Goal: Task Accomplishment & Management: Complete application form

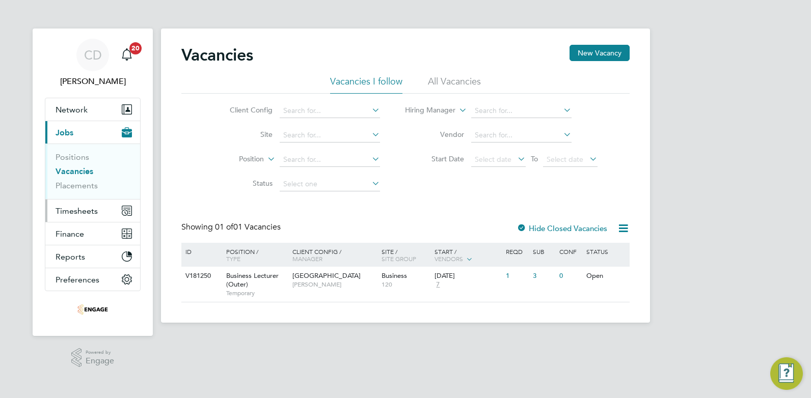
click at [67, 213] on span "Timesheets" at bounding box center [77, 211] width 42 height 10
click at [68, 211] on span "Timesheets" at bounding box center [77, 211] width 42 height 10
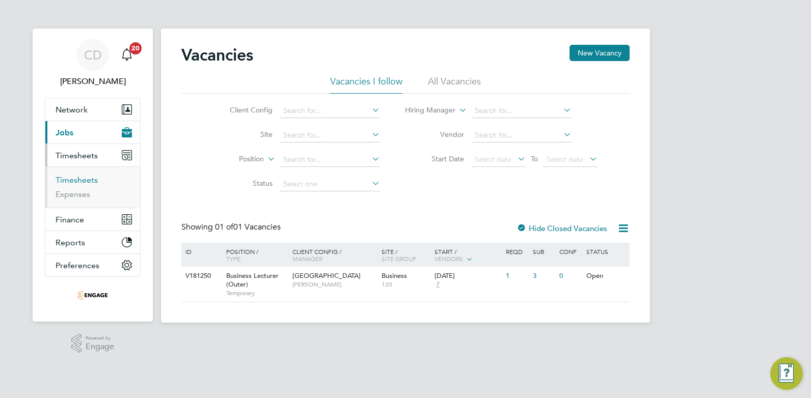
click at [65, 175] on link "Timesheets" at bounding box center [77, 180] width 42 height 10
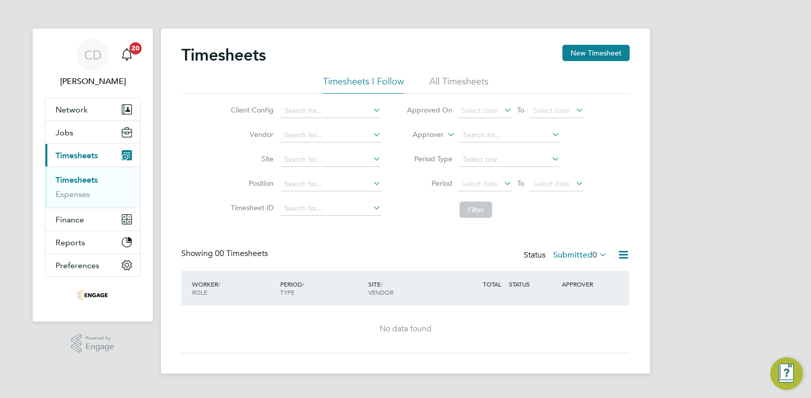
click at [597, 252] on icon at bounding box center [597, 255] width 0 height 14
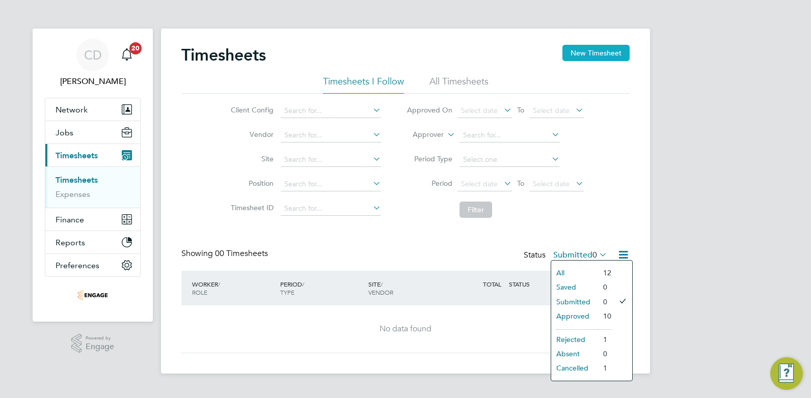
click at [584, 53] on button "New Timesheet" at bounding box center [595, 53] width 67 height 16
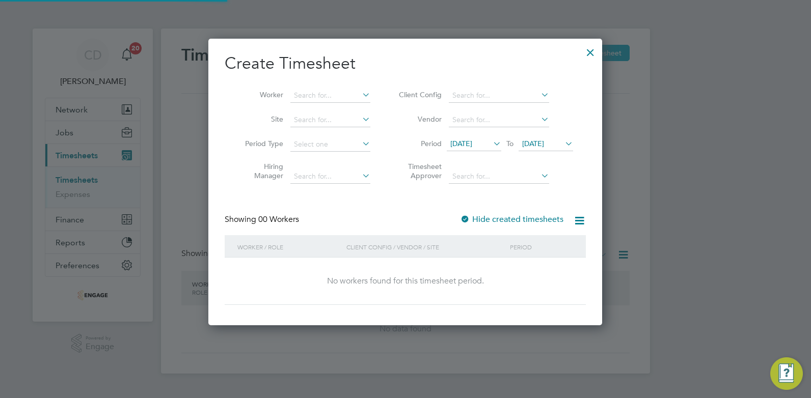
scroll to position [5, 5]
click at [591, 53] on div at bounding box center [590, 50] width 18 height 18
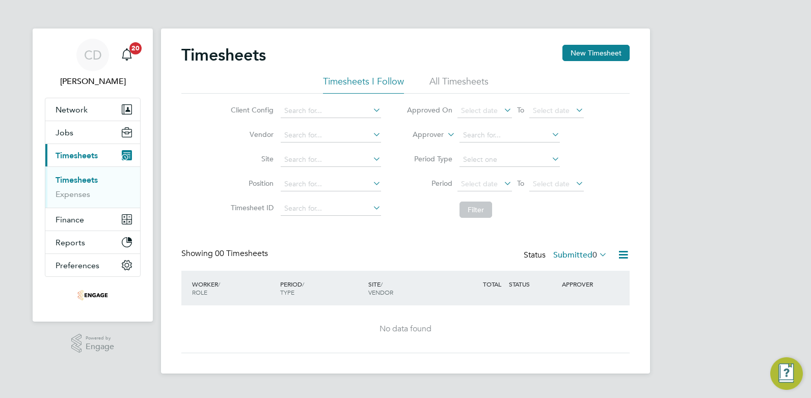
click at [618, 254] on icon at bounding box center [623, 255] width 13 height 13
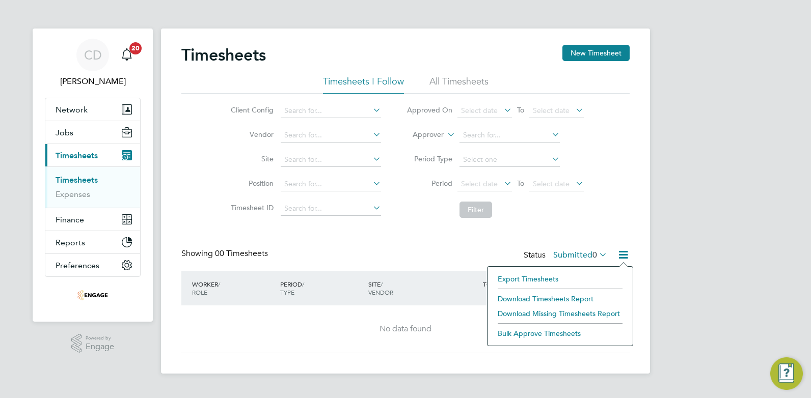
click at [443, 333] on div "No data found" at bounding box center [406, 329] width 428 height 11
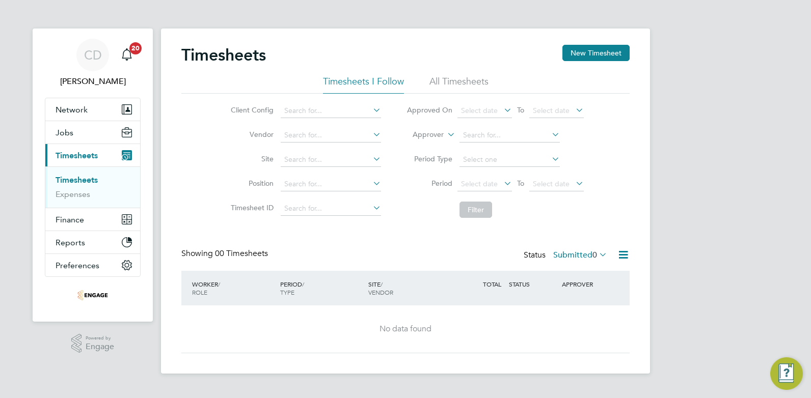
click at [449, 77] on li "All Timesheets" at bounding box center [458, 84] width 59 height 18
click at [354, 76] on li "Timesheets I Follow" at bounding box center [363, 84] width 81 height 18
click at [592, 256] on span "0" at bounding box center [594, 255] width 5 height 10
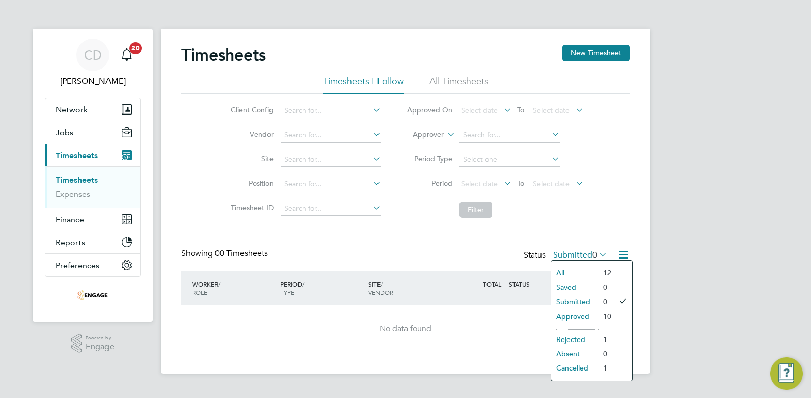
click at [570, 353] on li "Absent" at bounding box center [574, 354] width 47 height 14
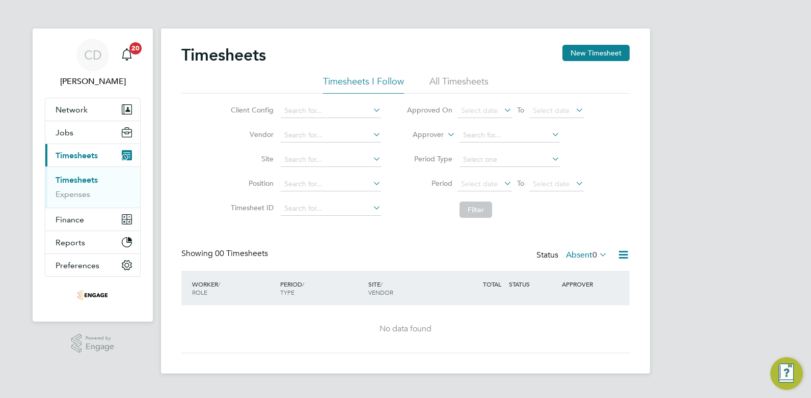
click at [583, 260] on label "Absent 0" at bounding box center [586, 255] width 41 height 10
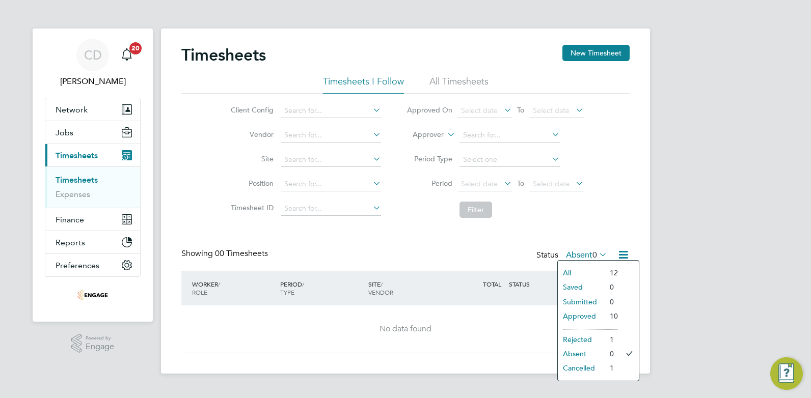
click at [579, 338] on li "Rejected" at bounding box center [581, 340] width 47 height 14
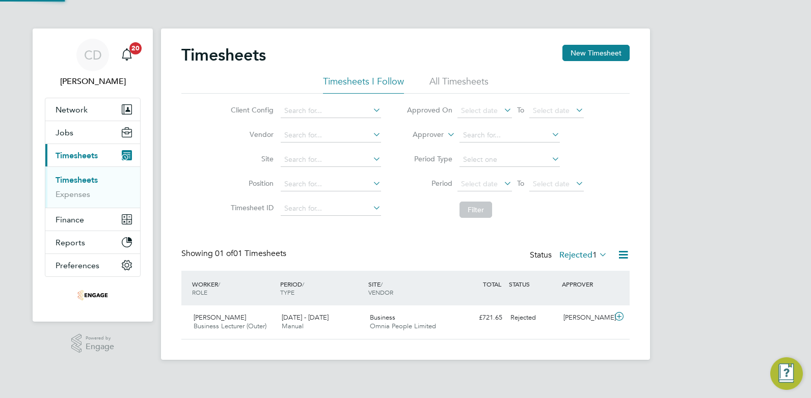
scroll to position [26, 89]
click at [583, 257] on label "Rejected 1" at bounding box center [583, 255] width 48 height 10
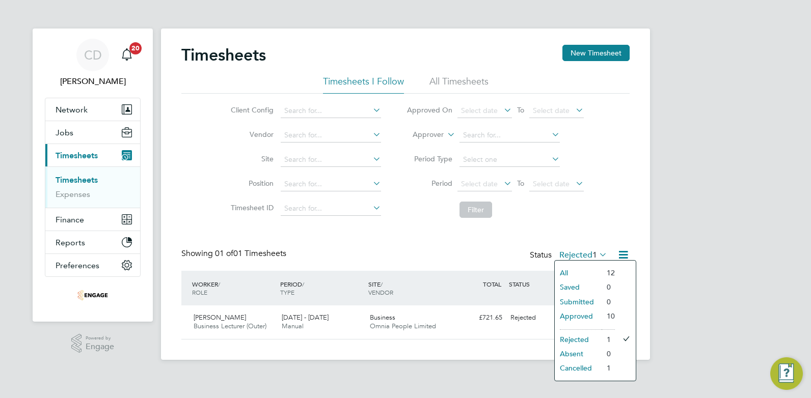
click at [584, 267] on li "All" at bounding box center [578, 273] width 47 height 14
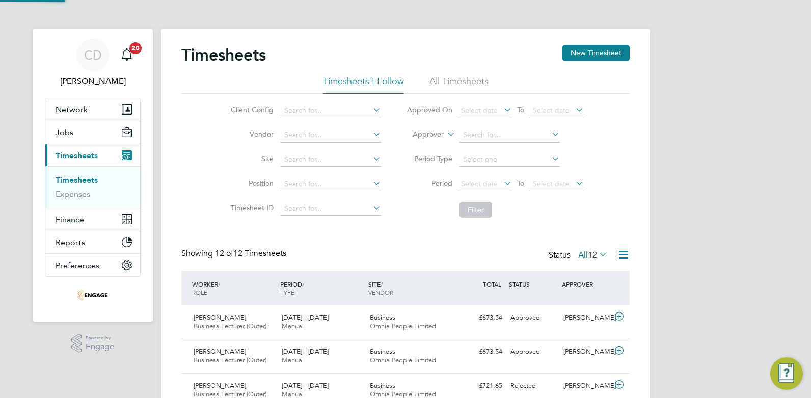
scroll to position [0, 0]
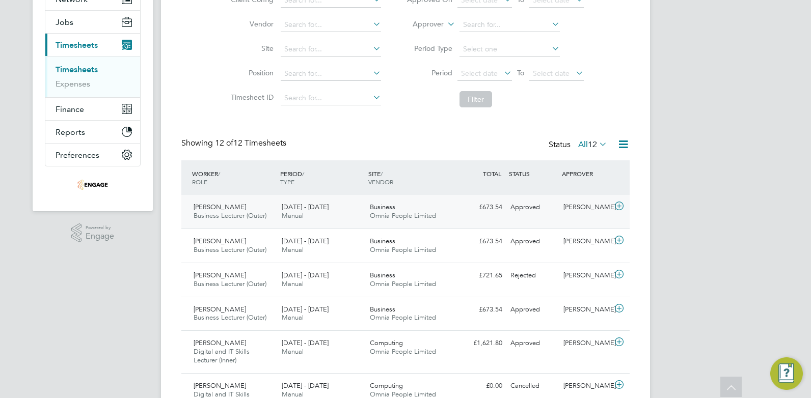
click at [229, 206] on span "[PERSON_NAME]" at bounding box center [220, 207] width 52 height 9
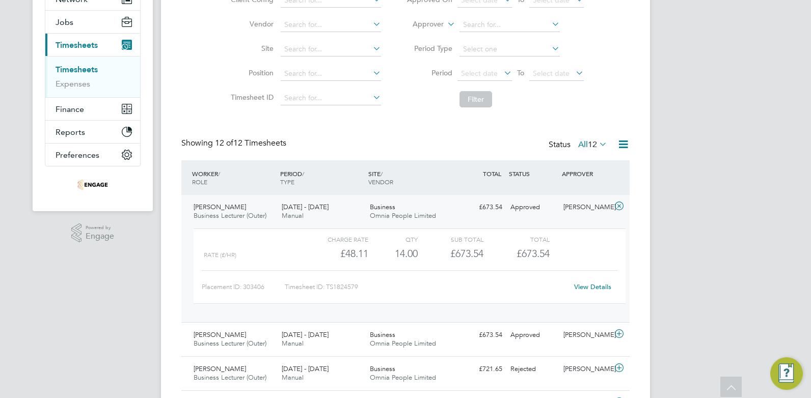
click at [229, 206] on span "[PERSON_NAME]" at bounding box center [220, 207] width 52 height 9
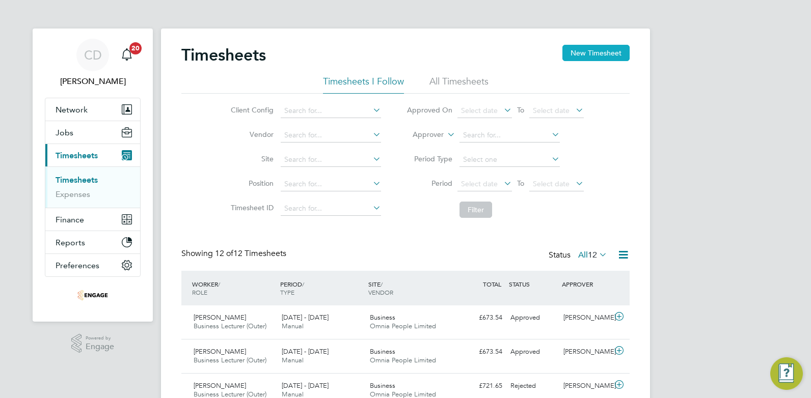
click at [577, 59] on button "New Timesheet" at bounding box center [595, 53] width 67 height 16
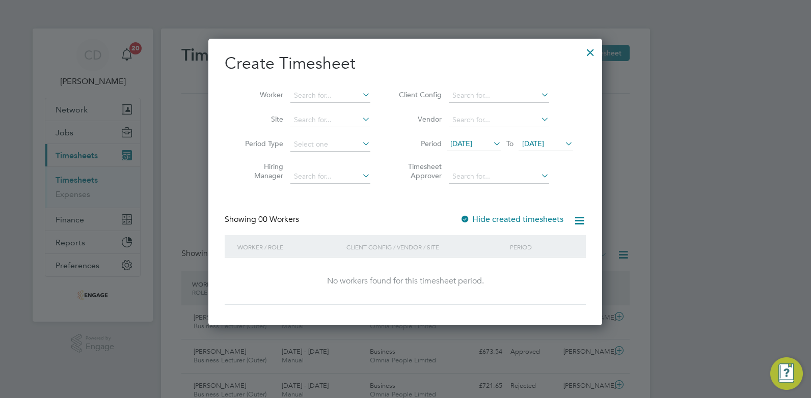
click at [491, 142] on icon at bounding box center [491, 144] width 0 height 14
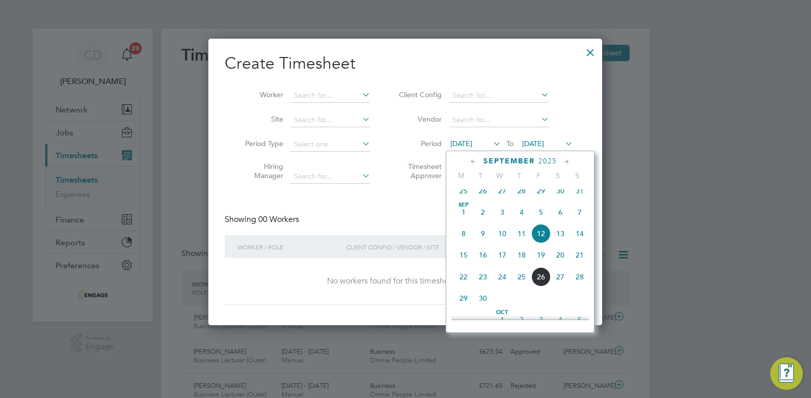
click at [461, 283] on span "22" at bounding box center [463, 276] width 19 height 19
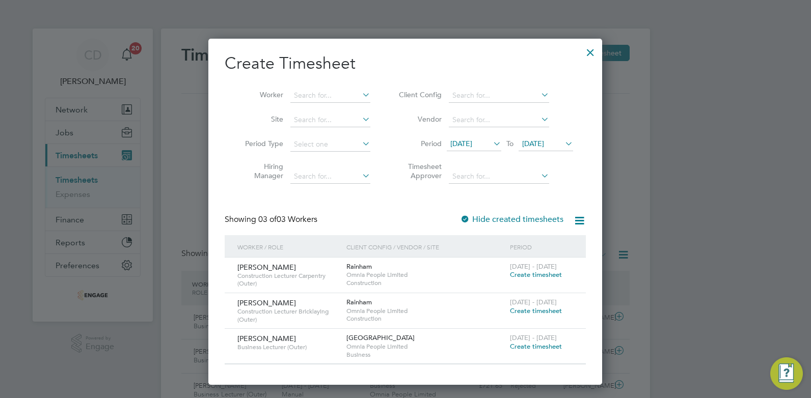
click at [539, 347] on span "Create timesheet" at bounding box center [536, 346] width 52 height 9
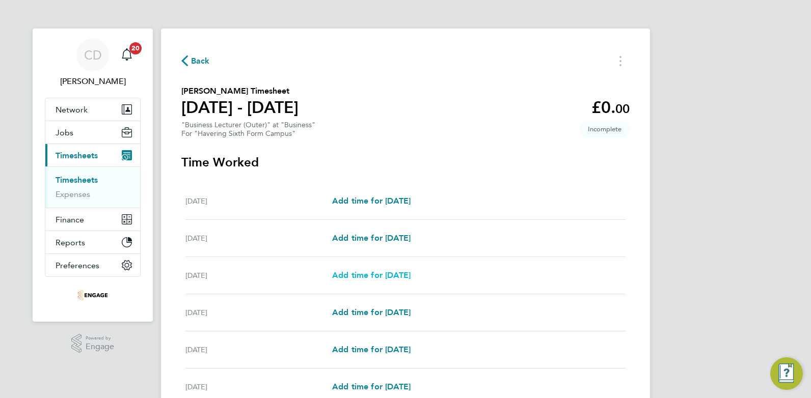
click at [380, 280] on link "Add time for [DATE]" at bounding box center [371, 275] width 78 height 12
select select "60"
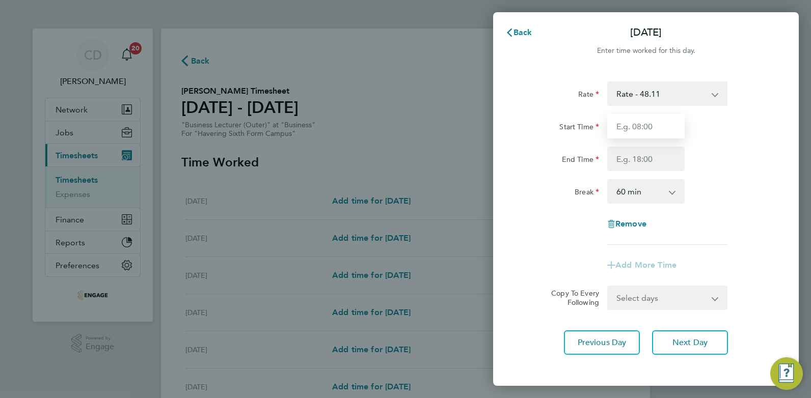
click at [666, 128] on input "Start Time" at bounding box center [645, 126] width 77 height 24
type input "09:00"
type input "17:00"
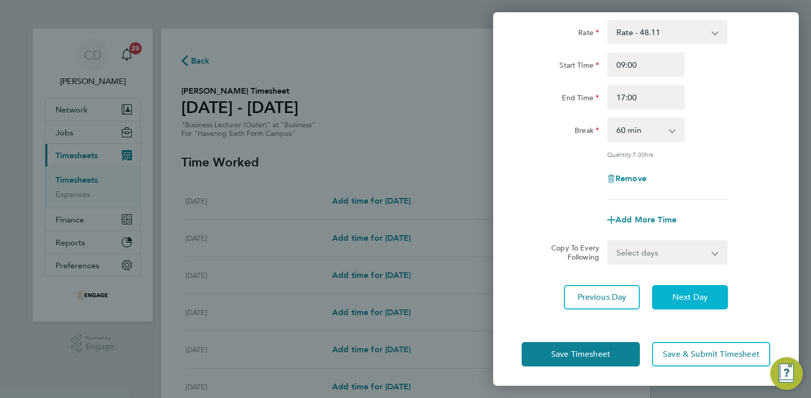
click at [675, 296] on span "Next Day" at bounding box center [689, 297] width 35 height 10
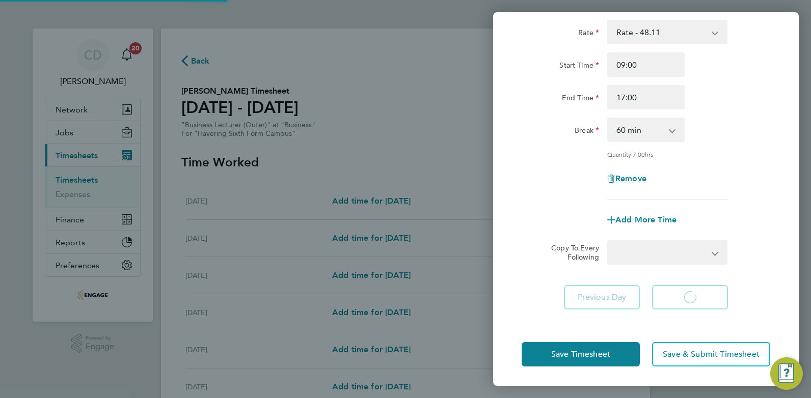
select select "60"
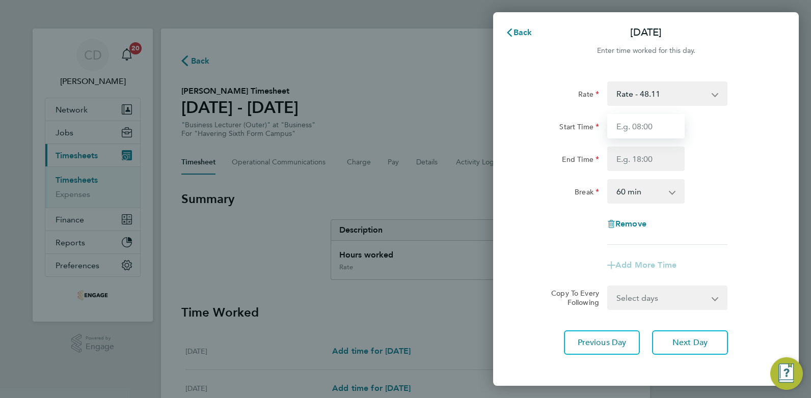
click at [648, 128] on input "Start Time" at bounding box center [645, 126] width 77 height 24
type input "09:00"
type input "17:00"
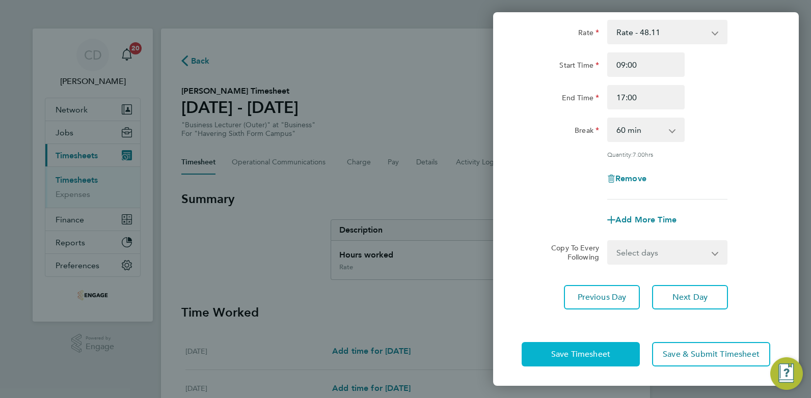
click at [559, 351] on span "Save Timesheet" at bounding box center [580, 354] width 59 height 10
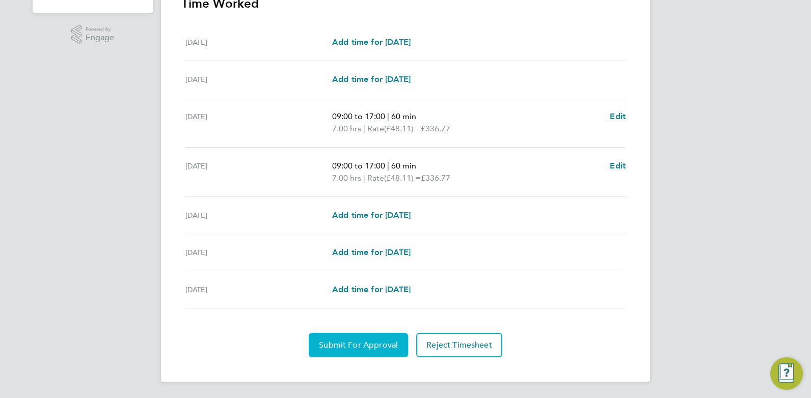
click at [373, 346] on span "Submit For Approval" at bounding box center [358, 345] width 79 height 10
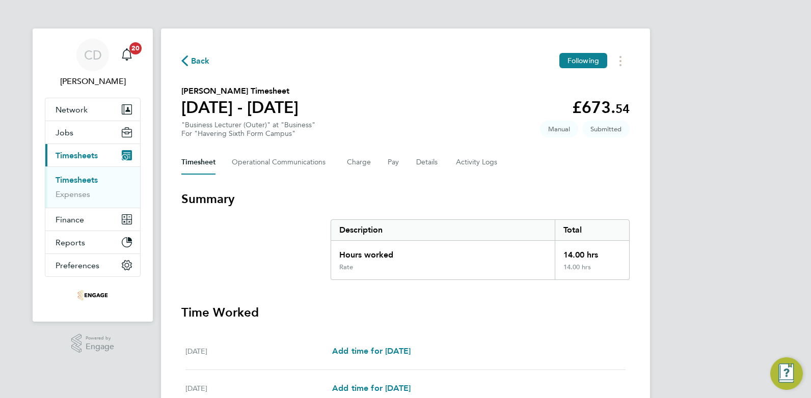
click at [80, 177] on link "Timesheets" at bounding box center [77, 180] width 42 height 10
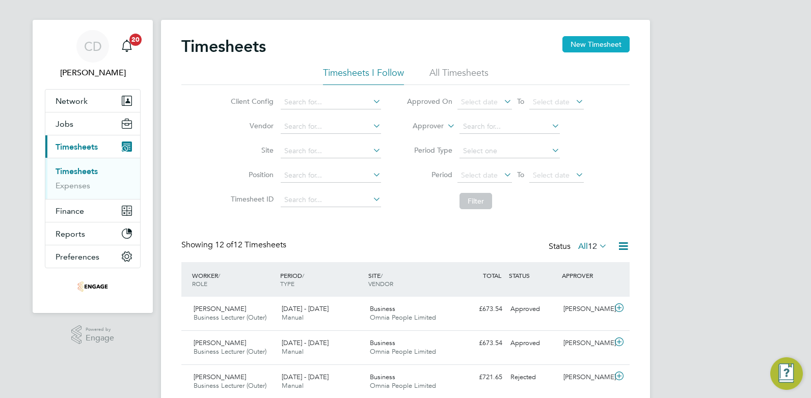
click at [592, 43] on button "New Timesheet" at bounding box center [595, 44] width 67 height 16
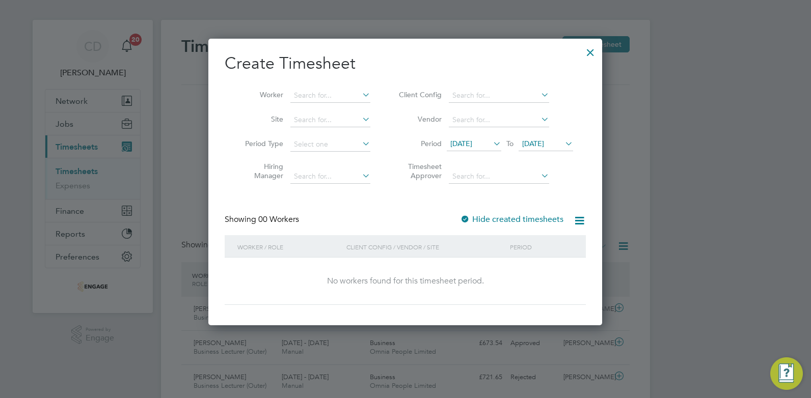
click at [491, 143] on icon at bounding box center [491, 144] width 0 height 14
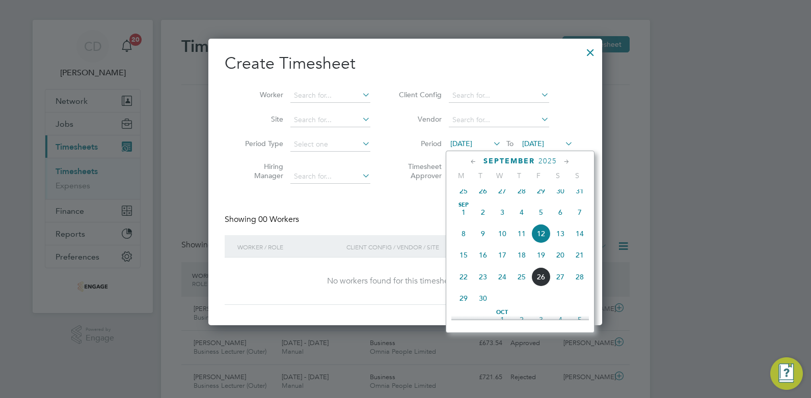
click at [465, 287] on span "22" at bounding box center [463, 276] width 19 height 19
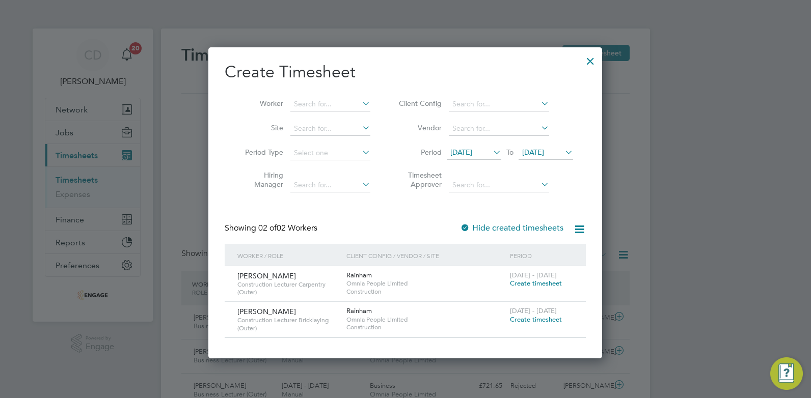
click at [588, 61] on div at bounding box center [590, 58] width 18 height 18
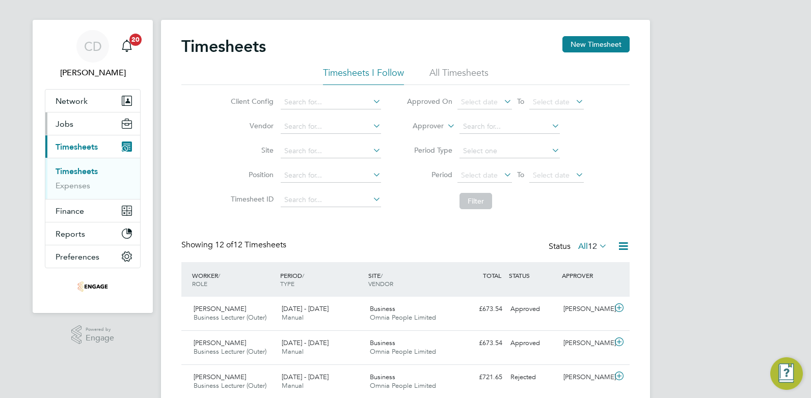
click at [65, 121] on span "Jobs" at bounding box center [65, 124] width 18 height 10
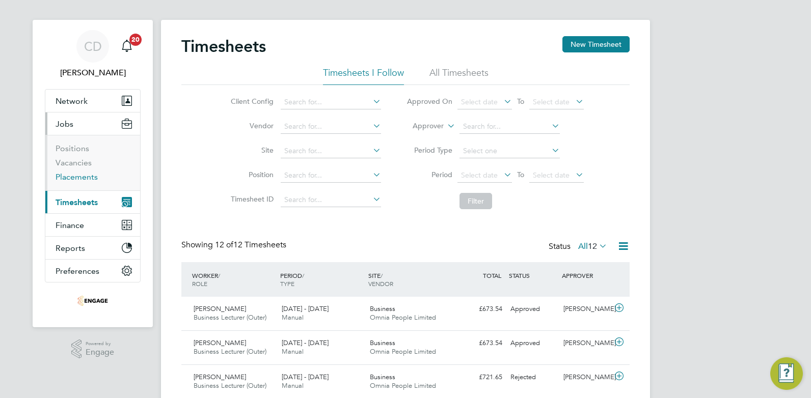
click at [82, 174] on link "Placements" at bounding box center [77, 177] width 42 height 10
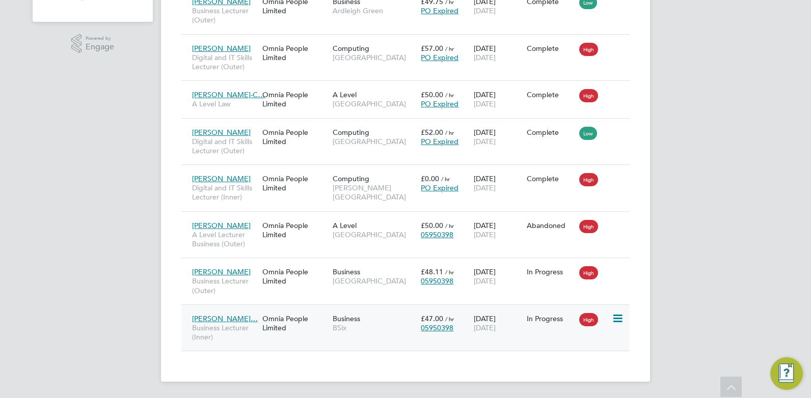
click at [615, 323] on icon at bounding box center [617, 319] width 10 height 12
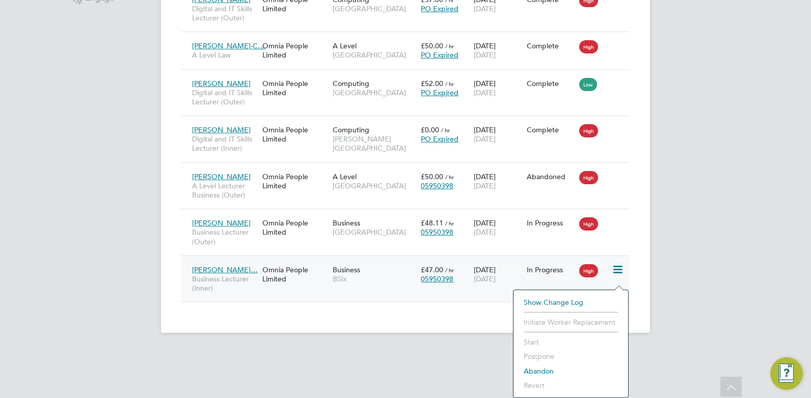
click at [344, 303] on div "Anne Olubukola… Business Lecturer (Inner) Omnia People Limited Business BSix £4…" at bounding box center [405, 279] width 448 height 47
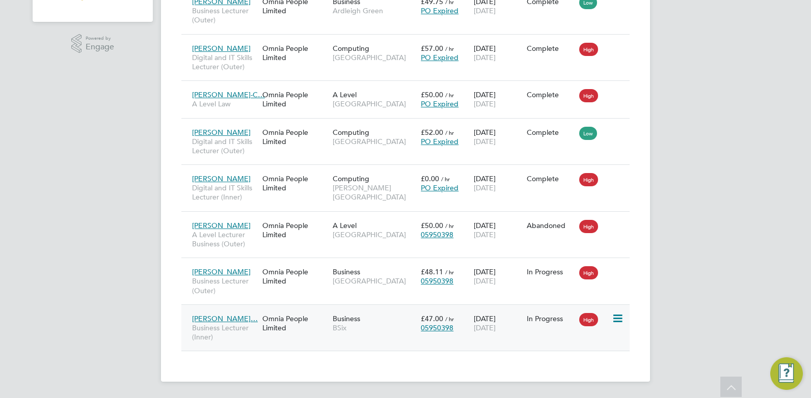
click at [289, 321] on div "Omnia People Limited" at bounding box center [295, 323] width 70 height 29
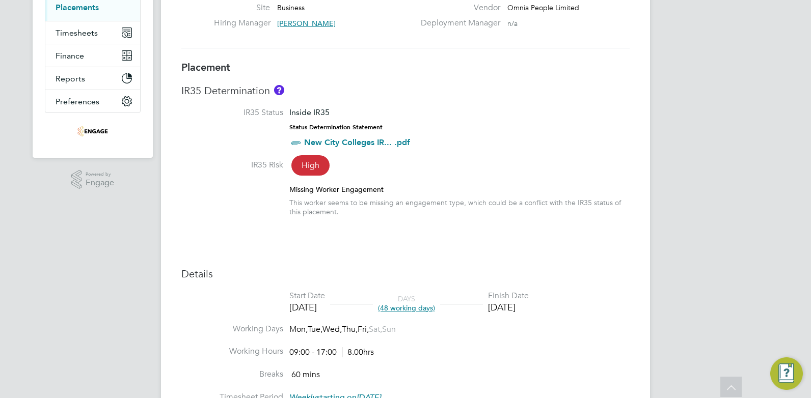
scroll to position [357, 0]
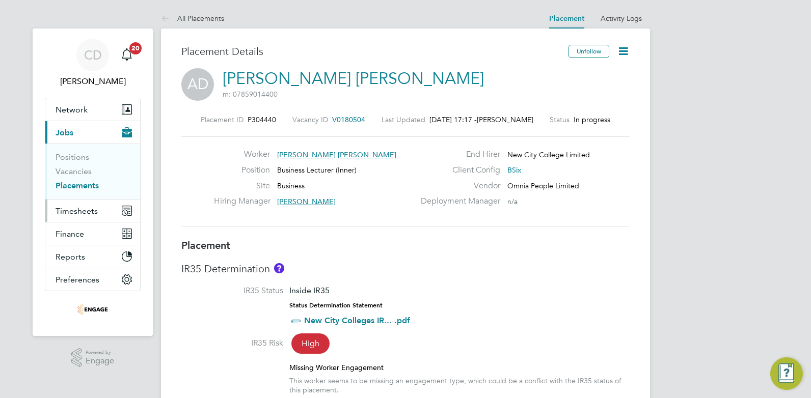
click at [67, 212] on span "Timesheets" at bounding box center [77, 211] width 42 height 10
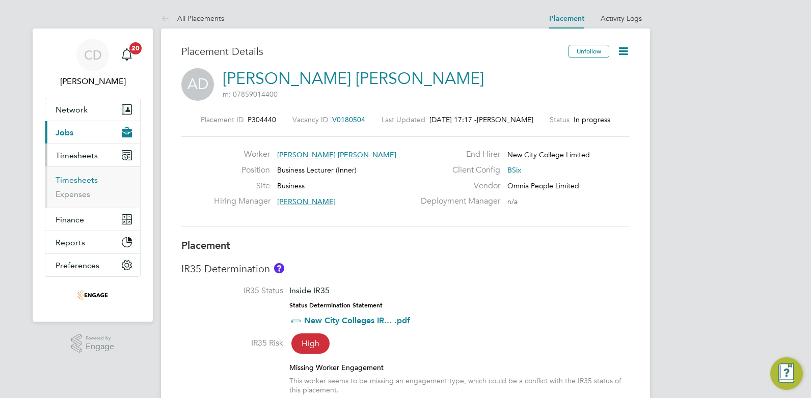
click at [64, 179] on link "Timesheets" at bounding box center [77, 180] width 42 height 10
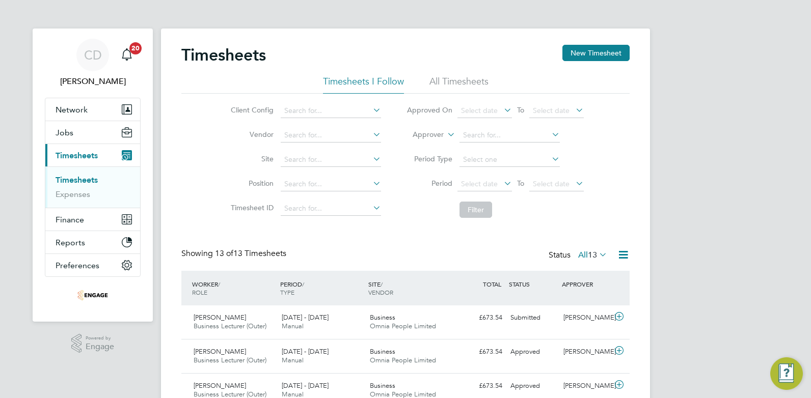
click at [449, 80] on li "All Timesheets" at bounding box center [458, 84] width 59 height 18
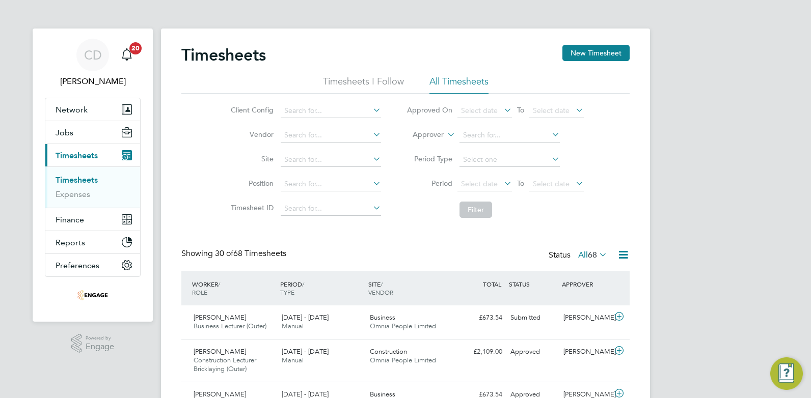
click at [502, 183] on icon at bounding box center [502, 183] width 0 height 14
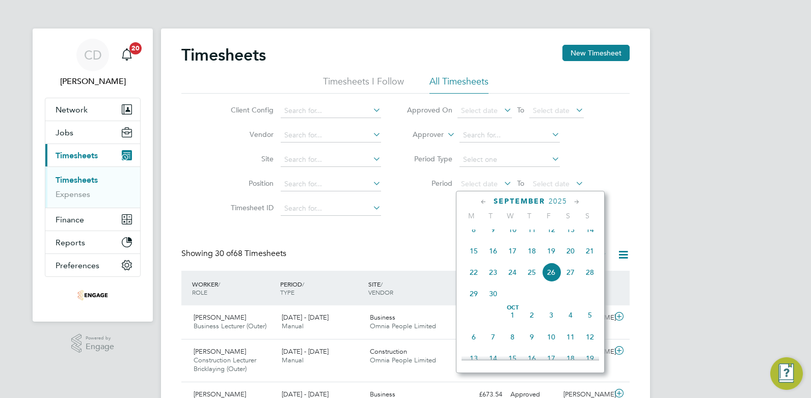
click at [470, 282] on span "22" at bounding box center [473, 272] width 19 height 19
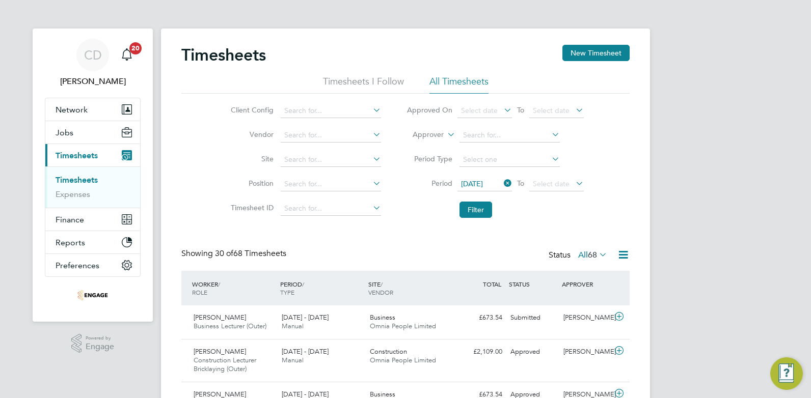
click at [574, 182] on icon at bounding box center [574, 183] width 0 height 14
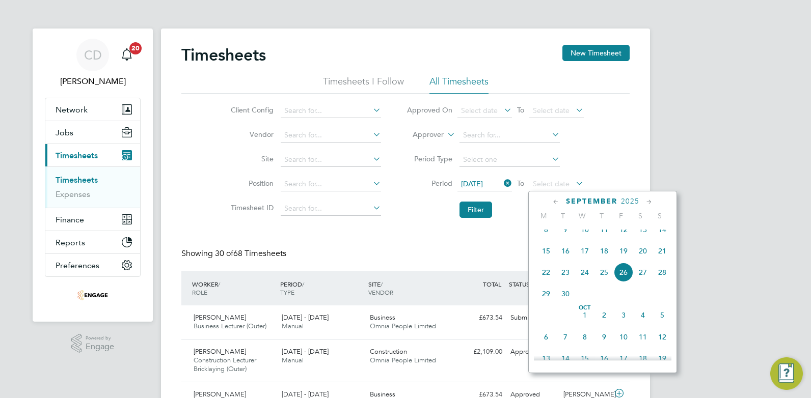
click at [623, 282] on span "26" at bounding box center [623, 272] width 19 height 19
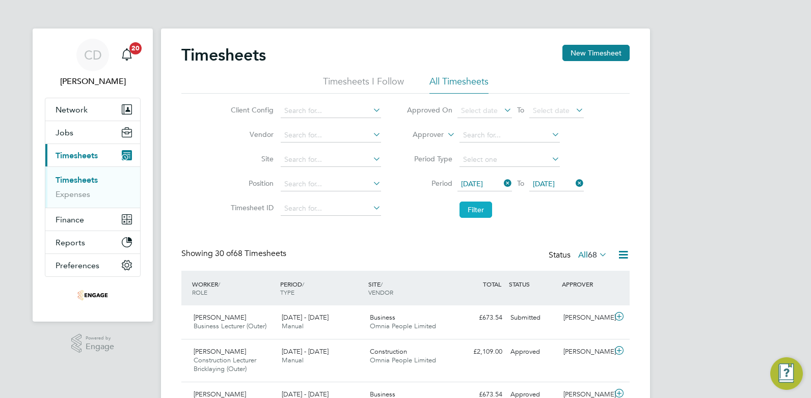
click at [471, 208] on button "Filter" at bounding box center [475, 210] width 33 height 16
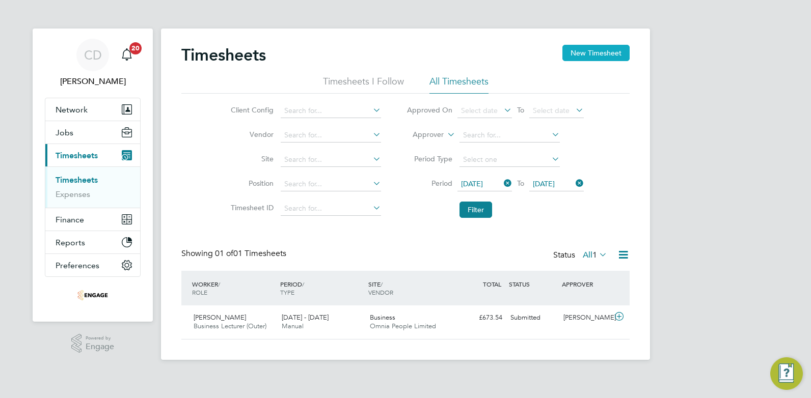
click at [601, 53] on button "New Timesheet" at bounding box center [595, 53] width 67 height 16
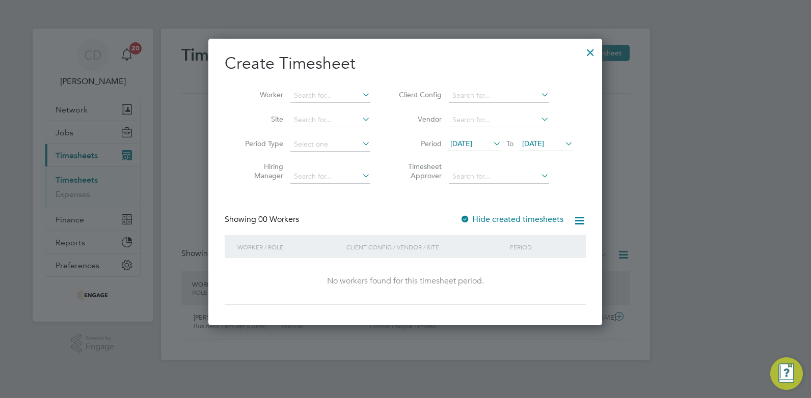
click at [491, 144] on icon at bounding box center [491, 144] width 0 height 14
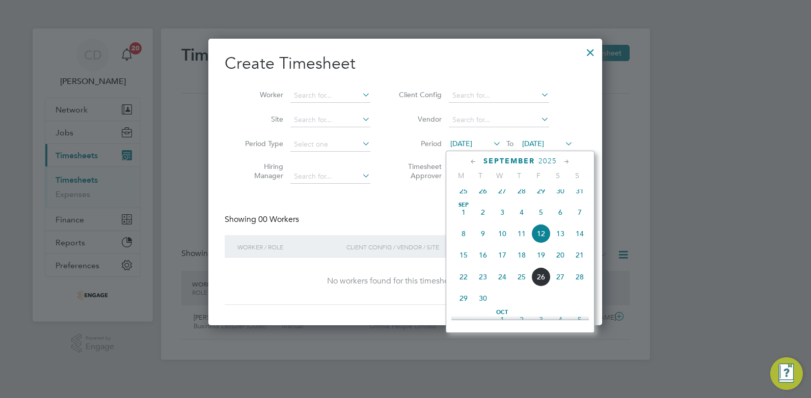
click at [464, 283] on span "22" at bounding box center [463, 276] width 19 height 19
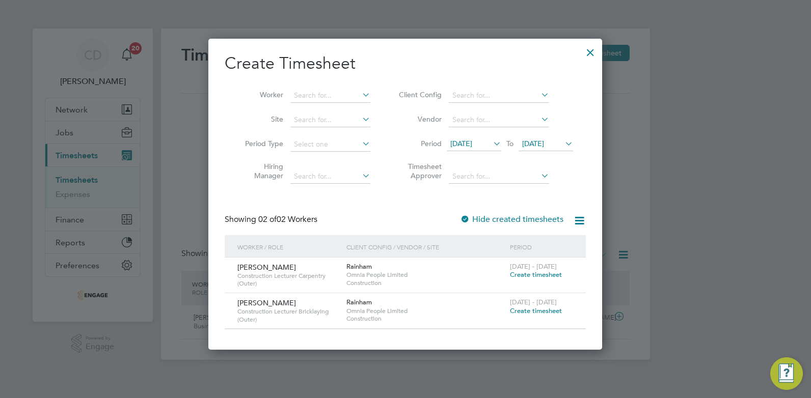
click at [563, 144] on icon at bounding box center [563, 144] width 0 height 14
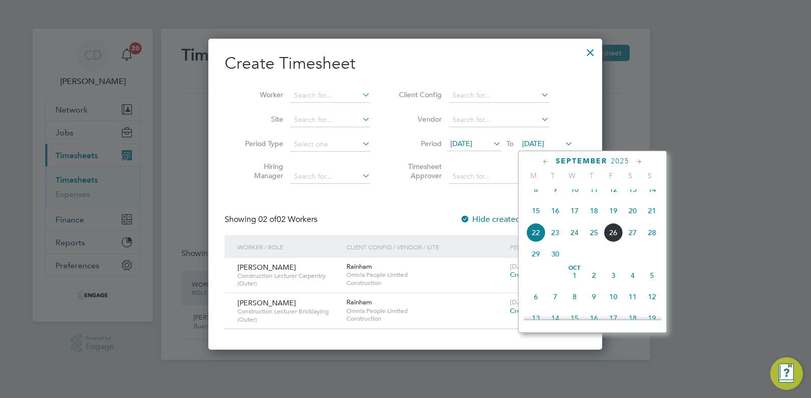
click at [611, 239] on span "26" at bounding box center [613, 232] width 19 height 19
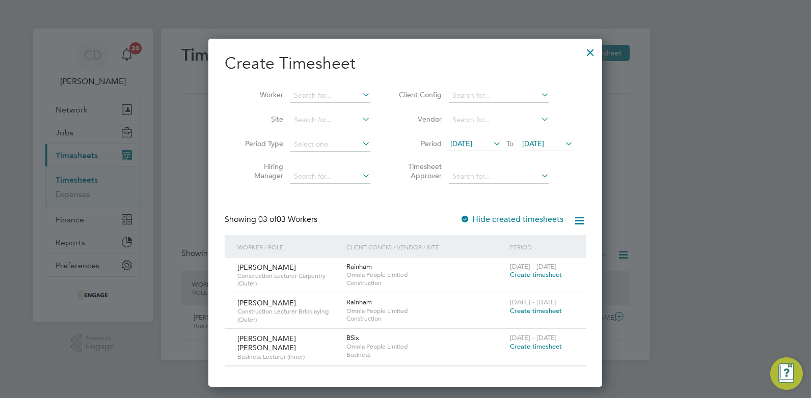
click at [529, 345] on span "Create timesheet" at bounding box center [536, 346] width 52 height 9
